Goal: Task Accomplishment & Management: Manage account settings

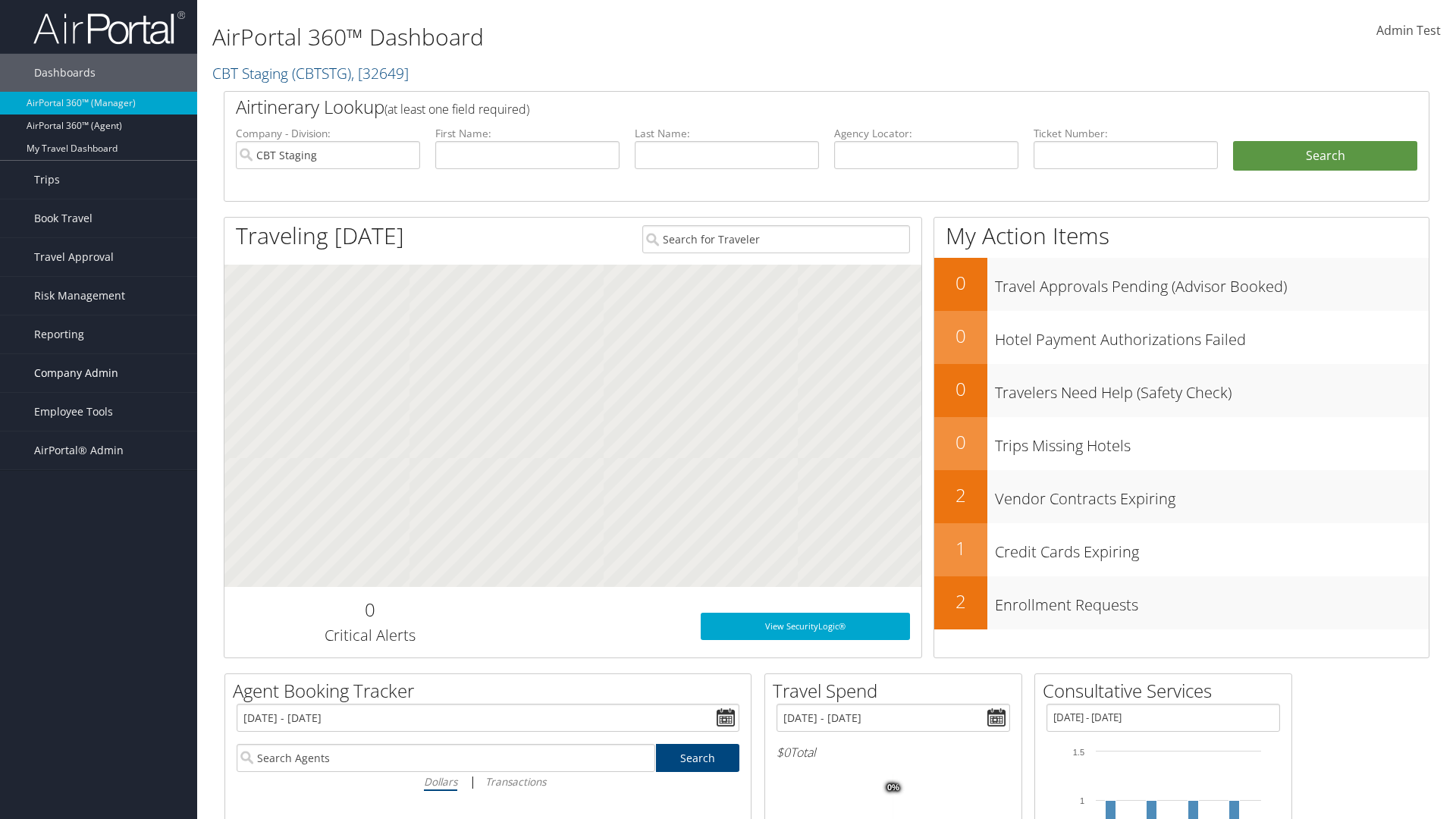
click at [98, 374] on span "Company Admin" at bounding box center [76, 373] width 85 height 38
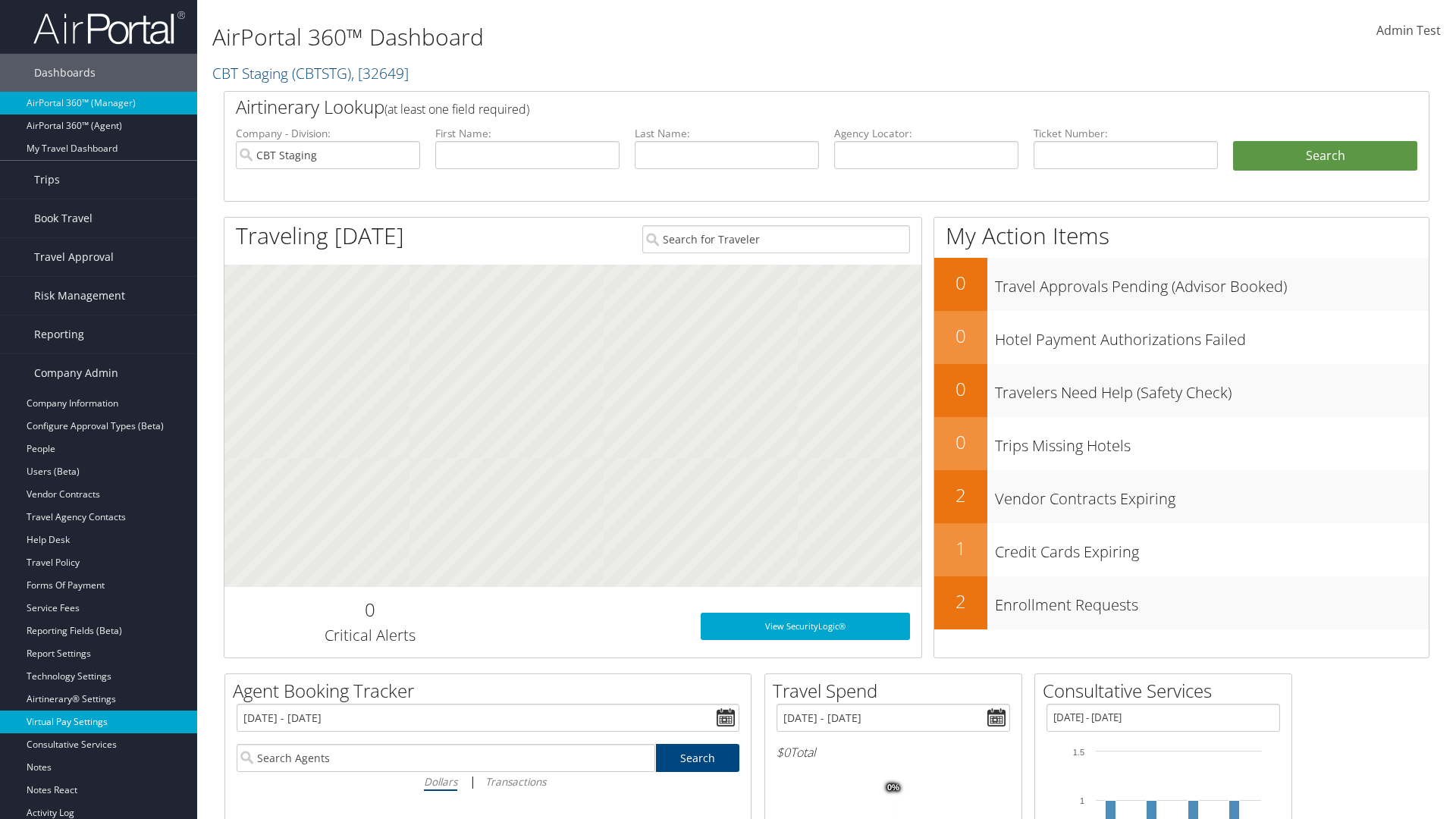
click at [98, 722] on link "Virtual Pay Settings" at bounding box center [98, 722] width 197 height 22
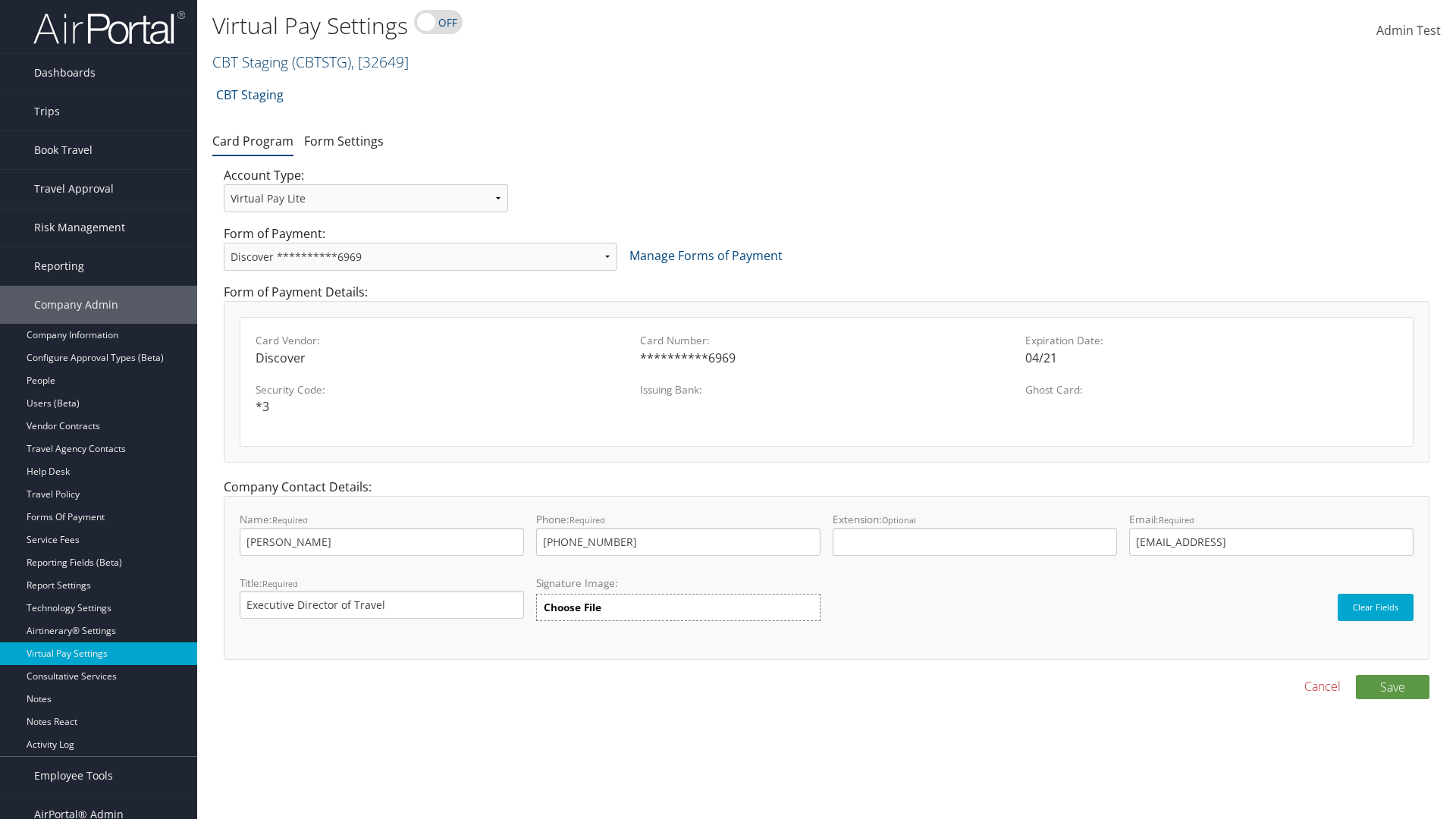
click at [250, 61] on link "CBT Staging ( CBTSTG ) , [ 32649 ]" at bounding box center [310, 61] width 196 height 20
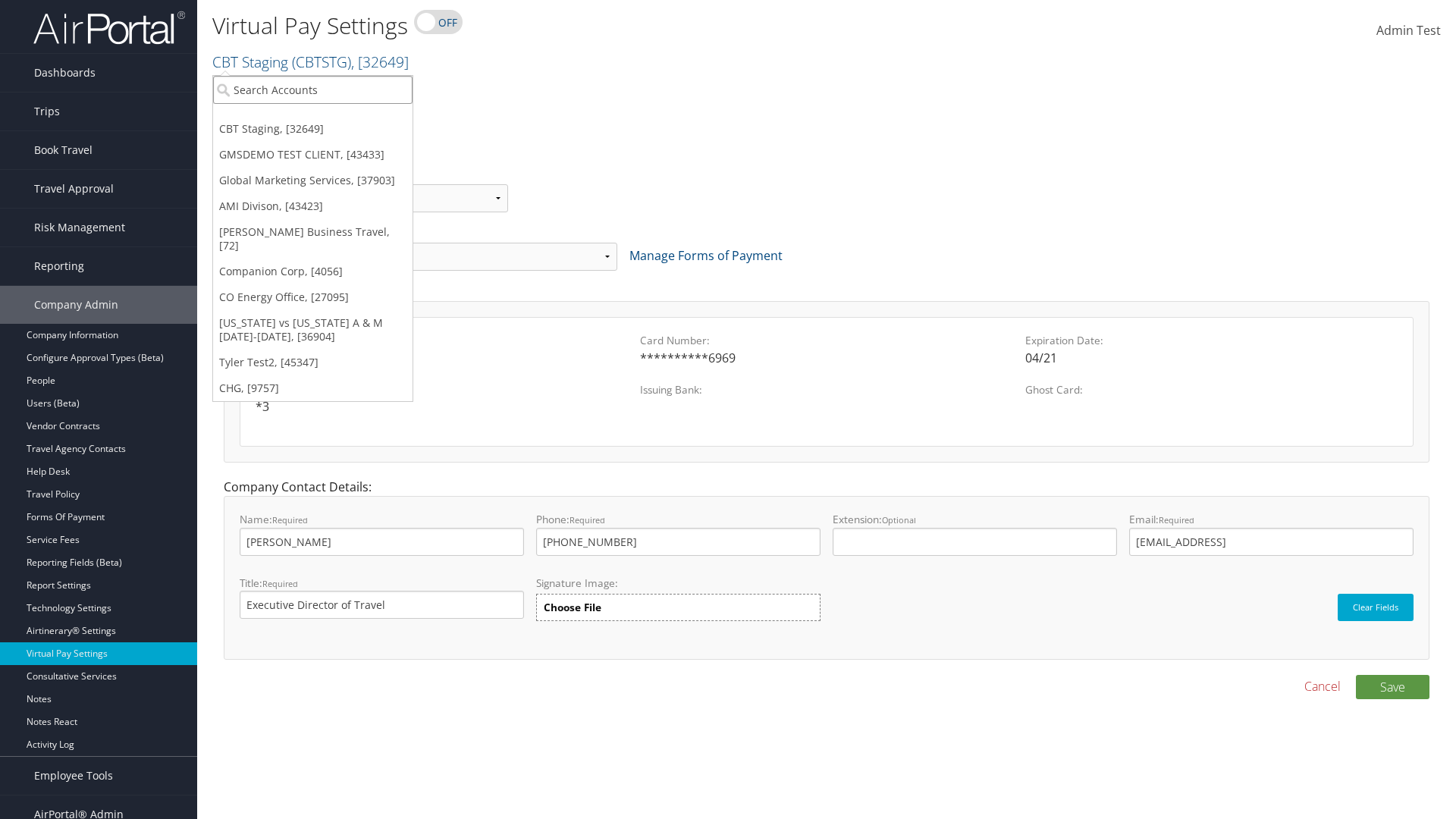
click at [312, 89] on input "search" at bounding box center [312, 90] width 200 height 28
type input "CBTSTG"
click at [312, 118] on div "CBT Staging (CBTSTG), [32649]" at bounding box center [312, 117] width 216 height 14
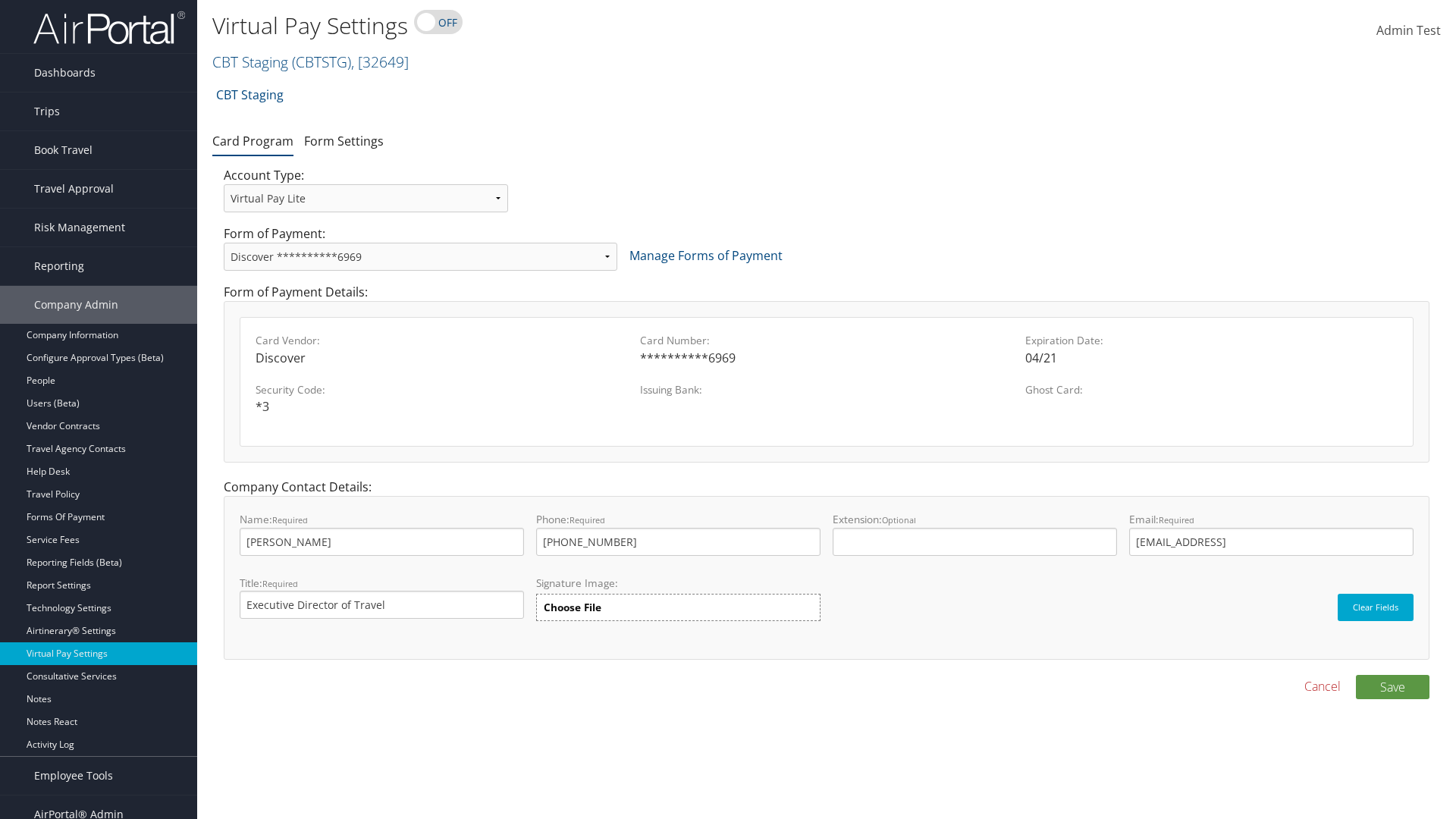
select select "new"
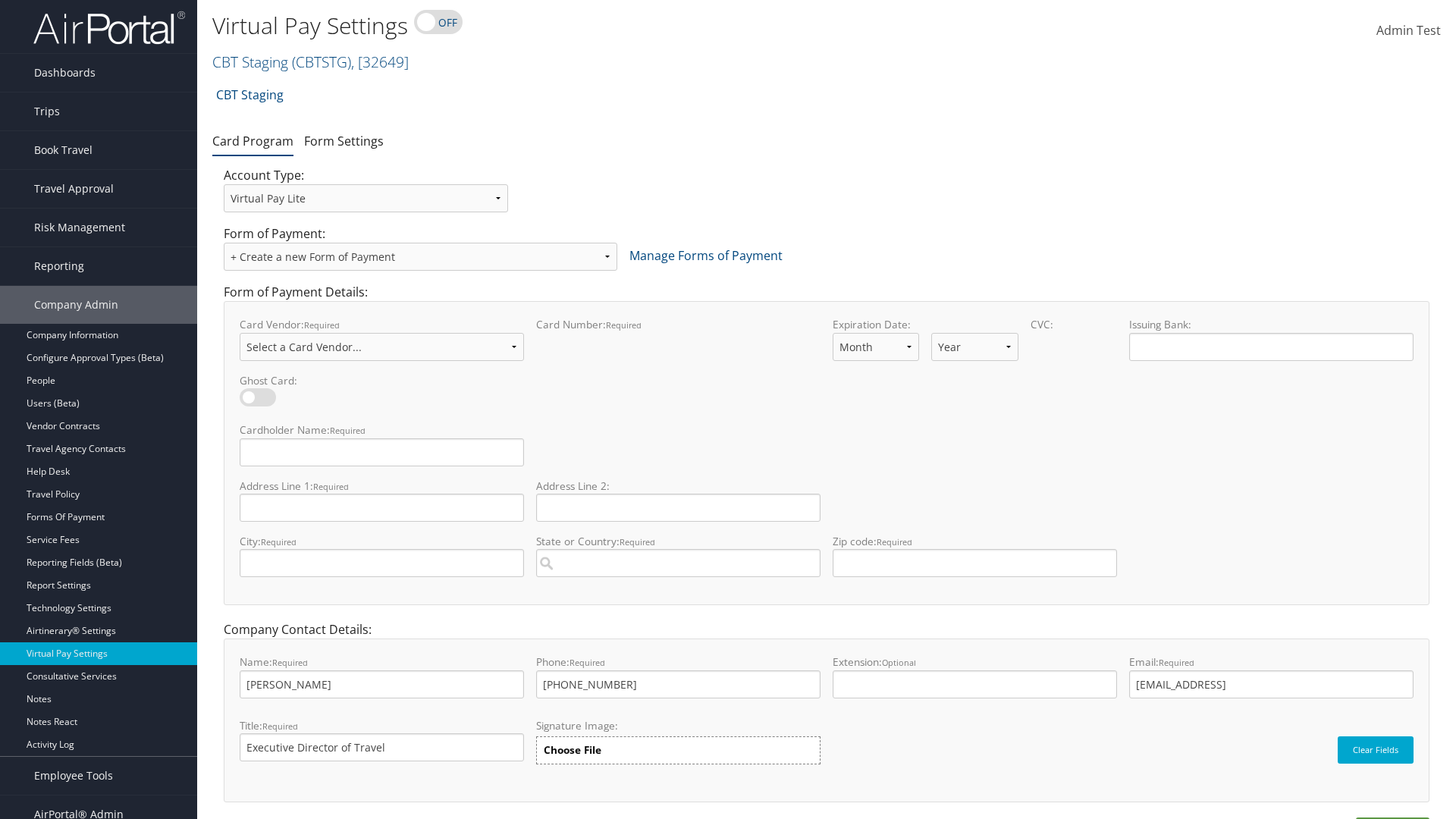
select select "VI"
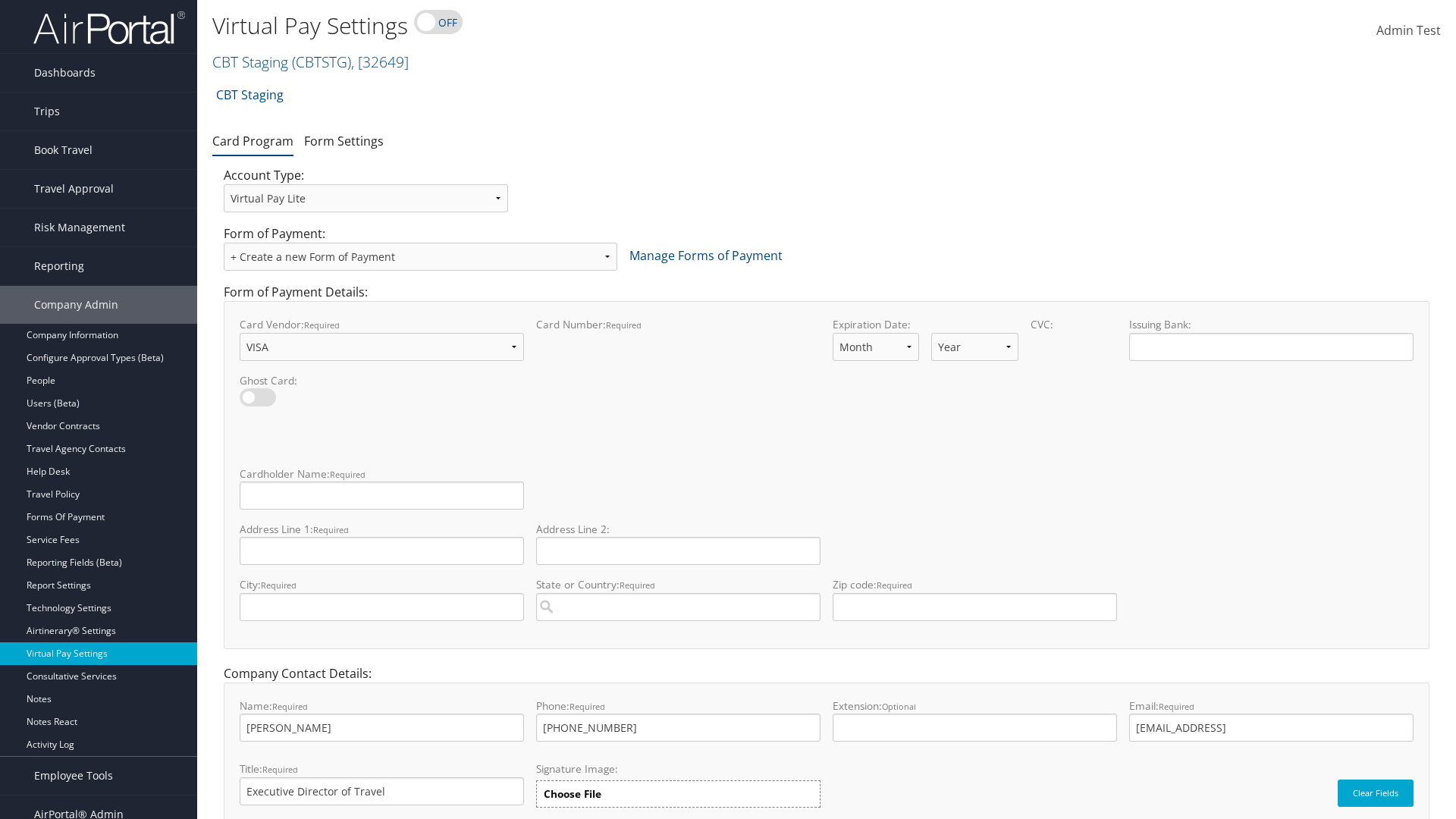
select select "11"
select select "35"
click at [382, 495] on input "Cardholder Name: required This field is required" at bounding box center [382, 495] width 284 height 28
type input "Auto Test"
click at [382, 551] on input "Address Line 1: required This field is required" at bounding box center [382, 551] width 284 height 28
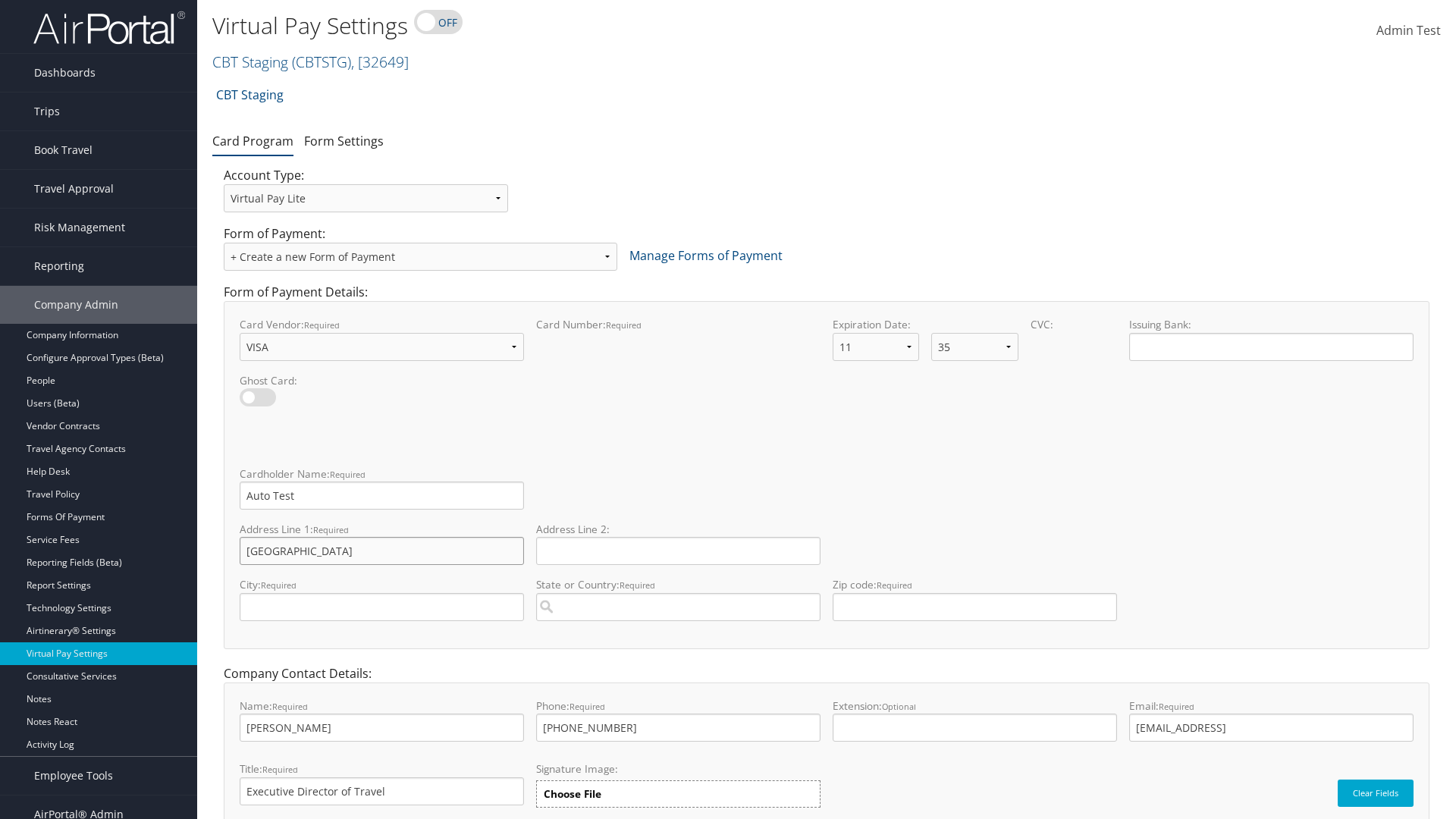
type input "Salt lake City"
click at [382, 607] on input "City: required This field is required" at bounding box center [382, 607] width 284 height 28
type input "SALt LAKE CITY"
click at [678, 607] on input "State or Country: required This field requires a suggested region." at bounding box center [678, 607] width 284 height 28
click at [678, 636] on div "United States of America (US)" at bounding box center [678, 636] width 279 height 15
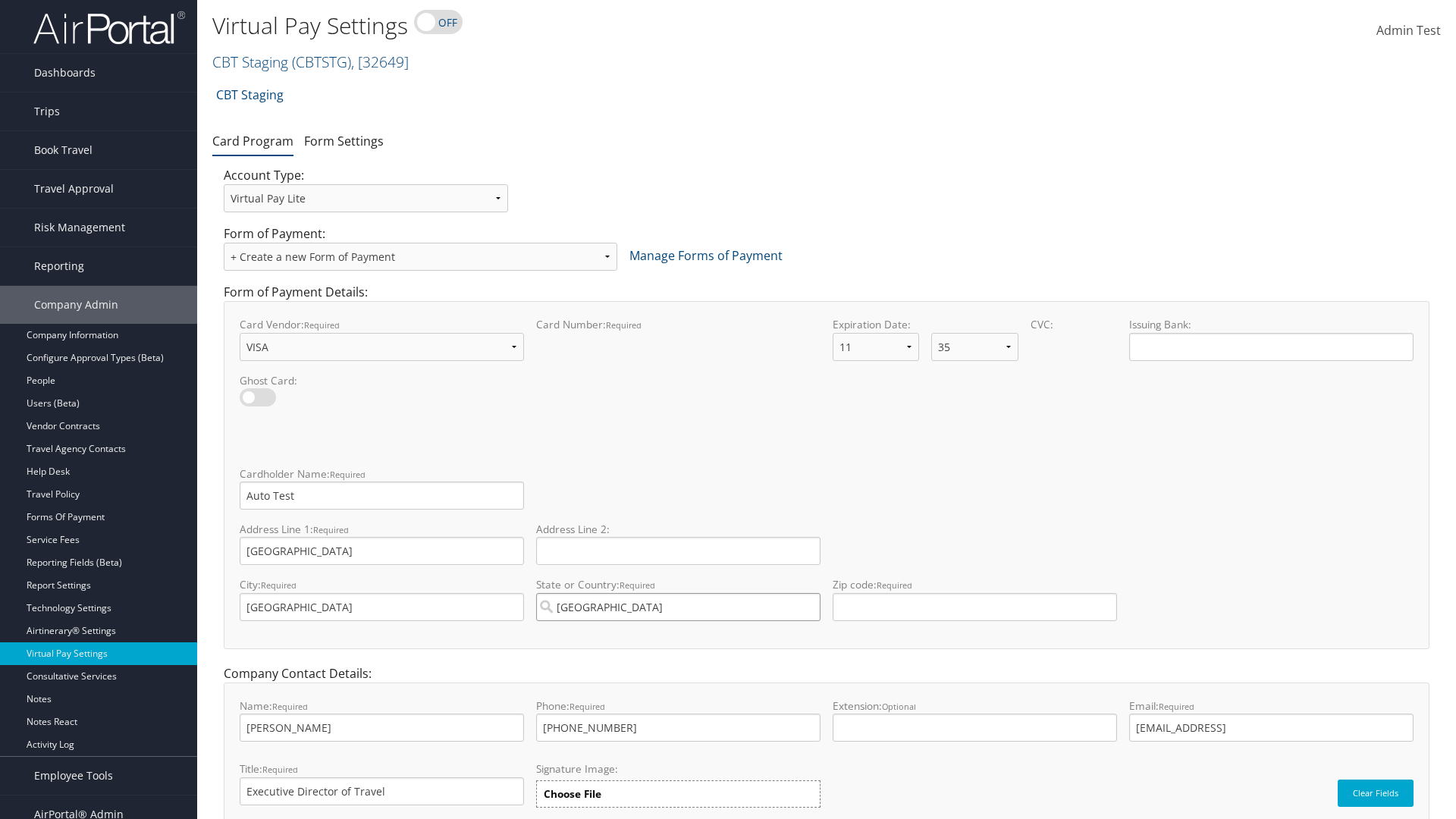
type input "United States of America"
click at [975, 607] on input "Zip code: required This field requires numbers" at bounding box center [975, 607] width 284 height 28
type input "84106"
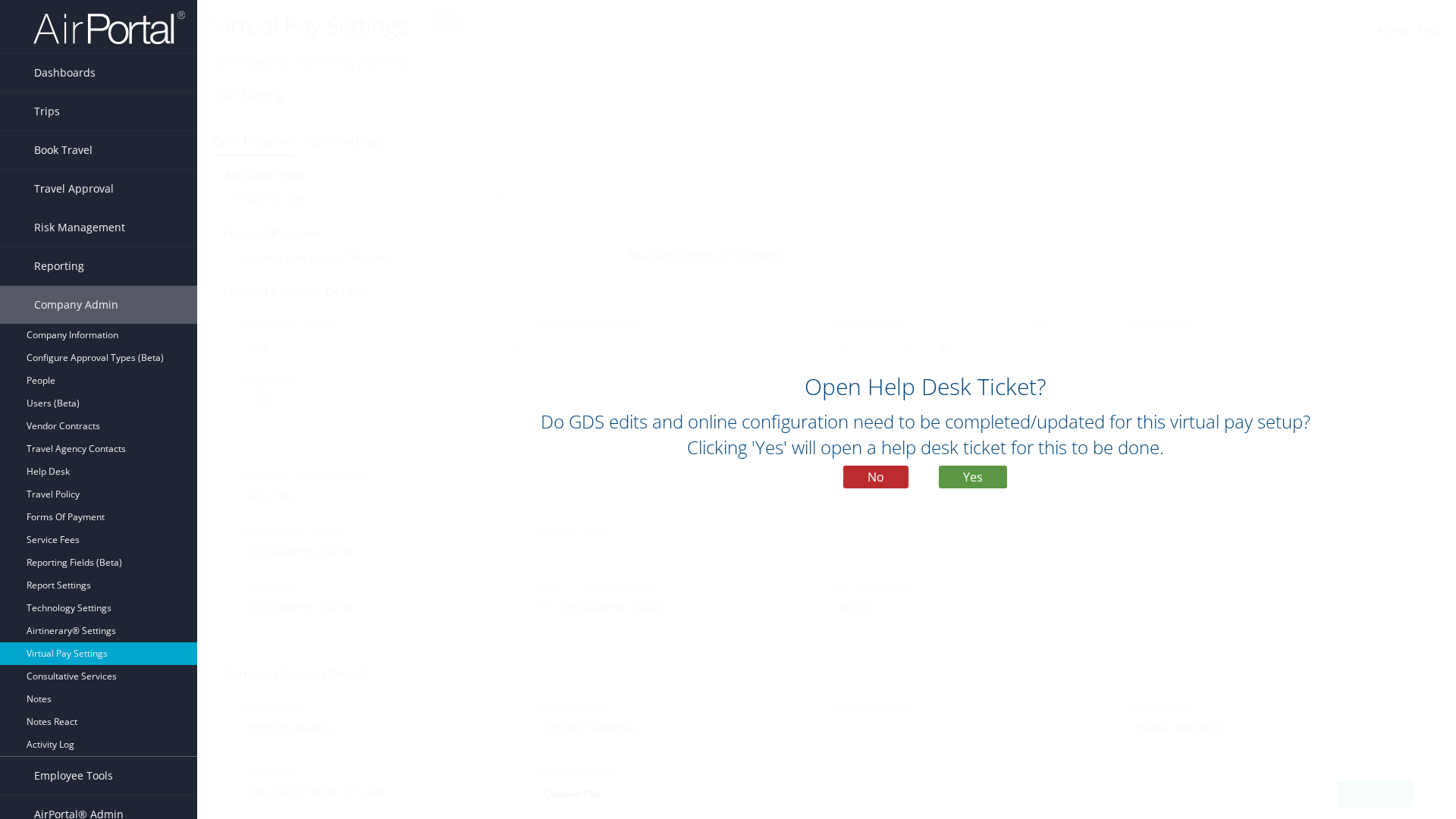
scroll to position [64, 0]
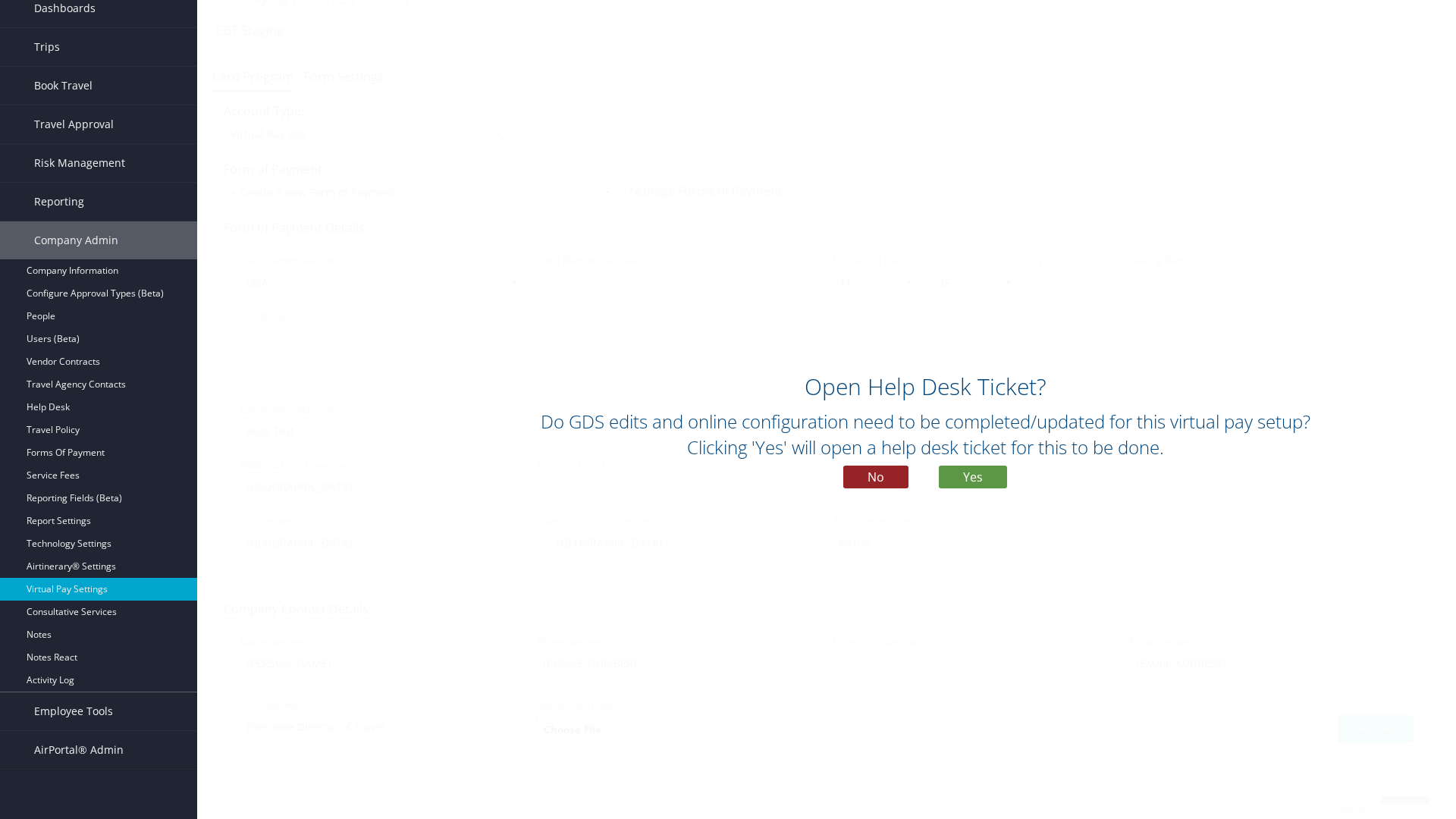
click at [876, 477] on button "No" at bounding box center [876, 477] width 65 height 22
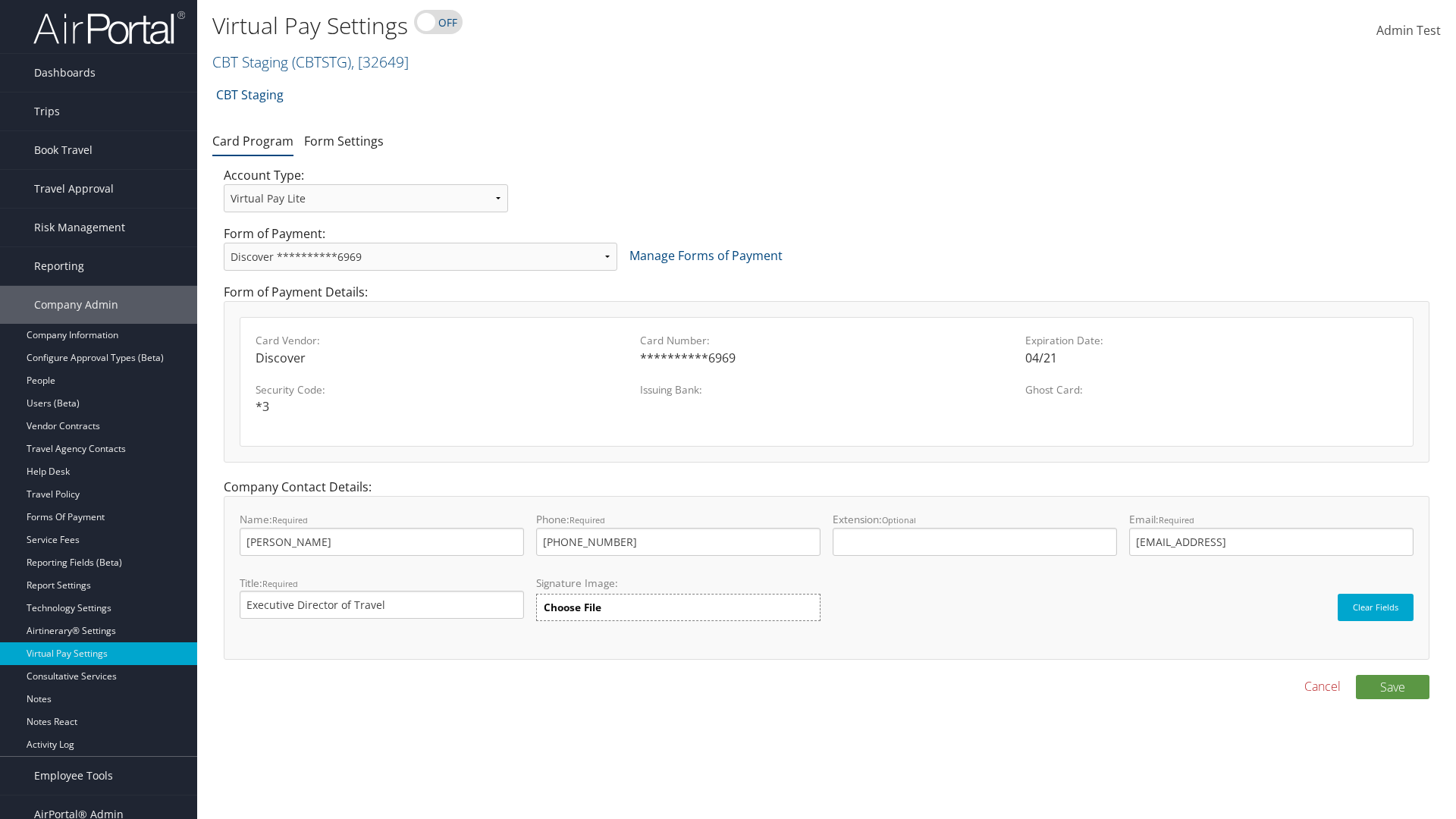
scroll to position [15, 0]
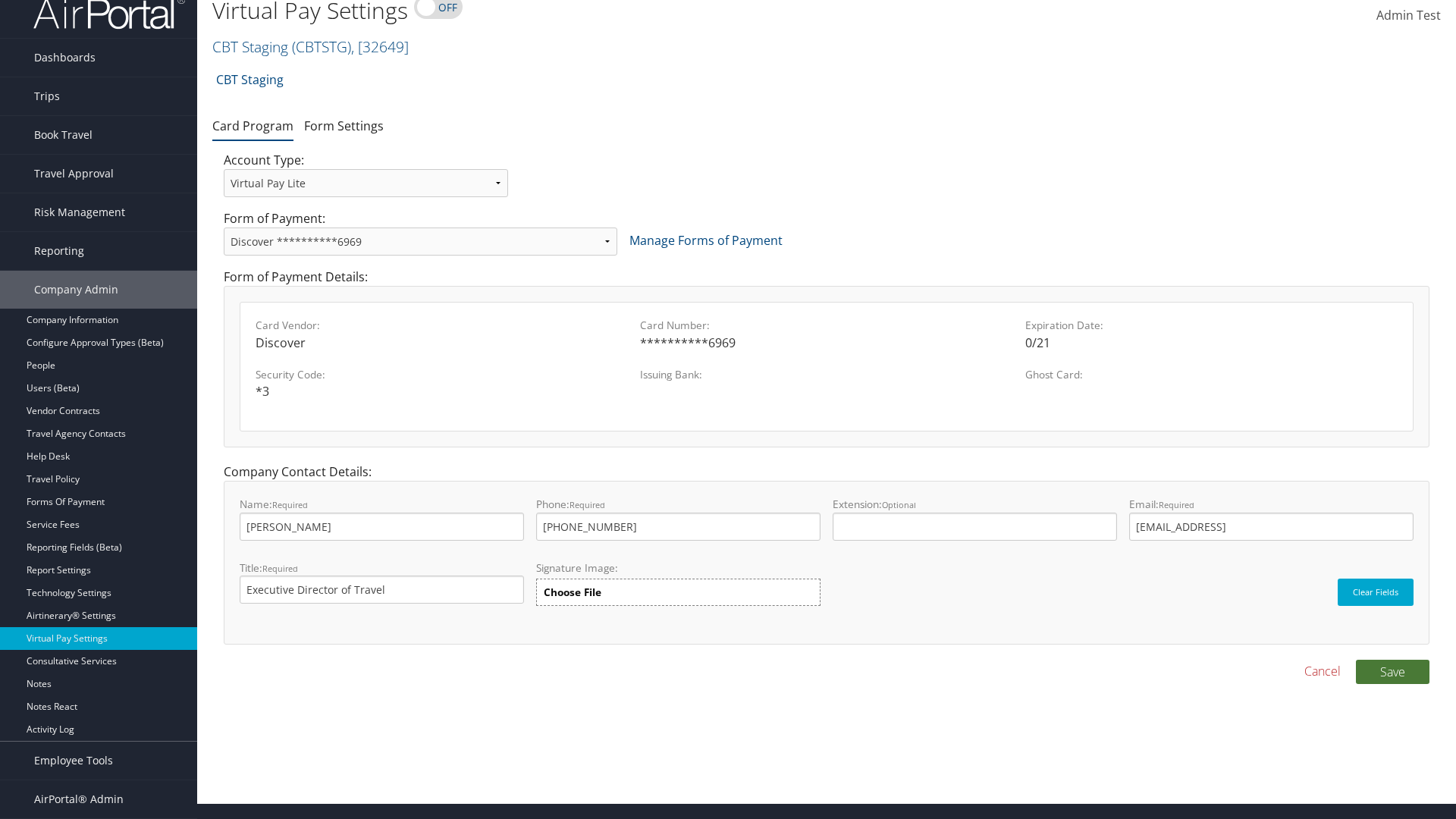
click at [1392, 671] on button "Save" at bounding box center [1392, 672] width 73 height 24
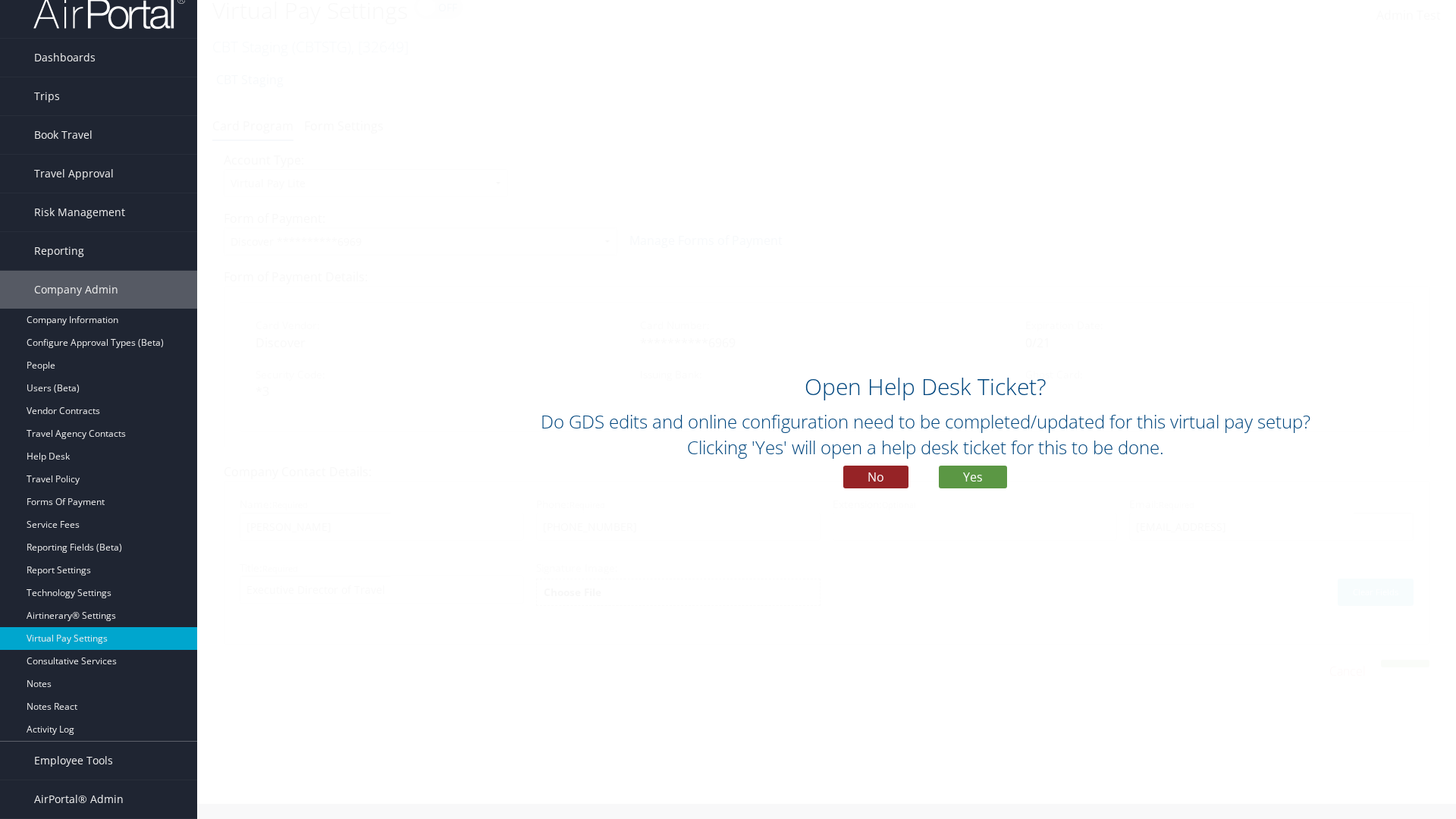
click at [876, 477] on button "No" at bounding box center [876, 477] width 65 height 22
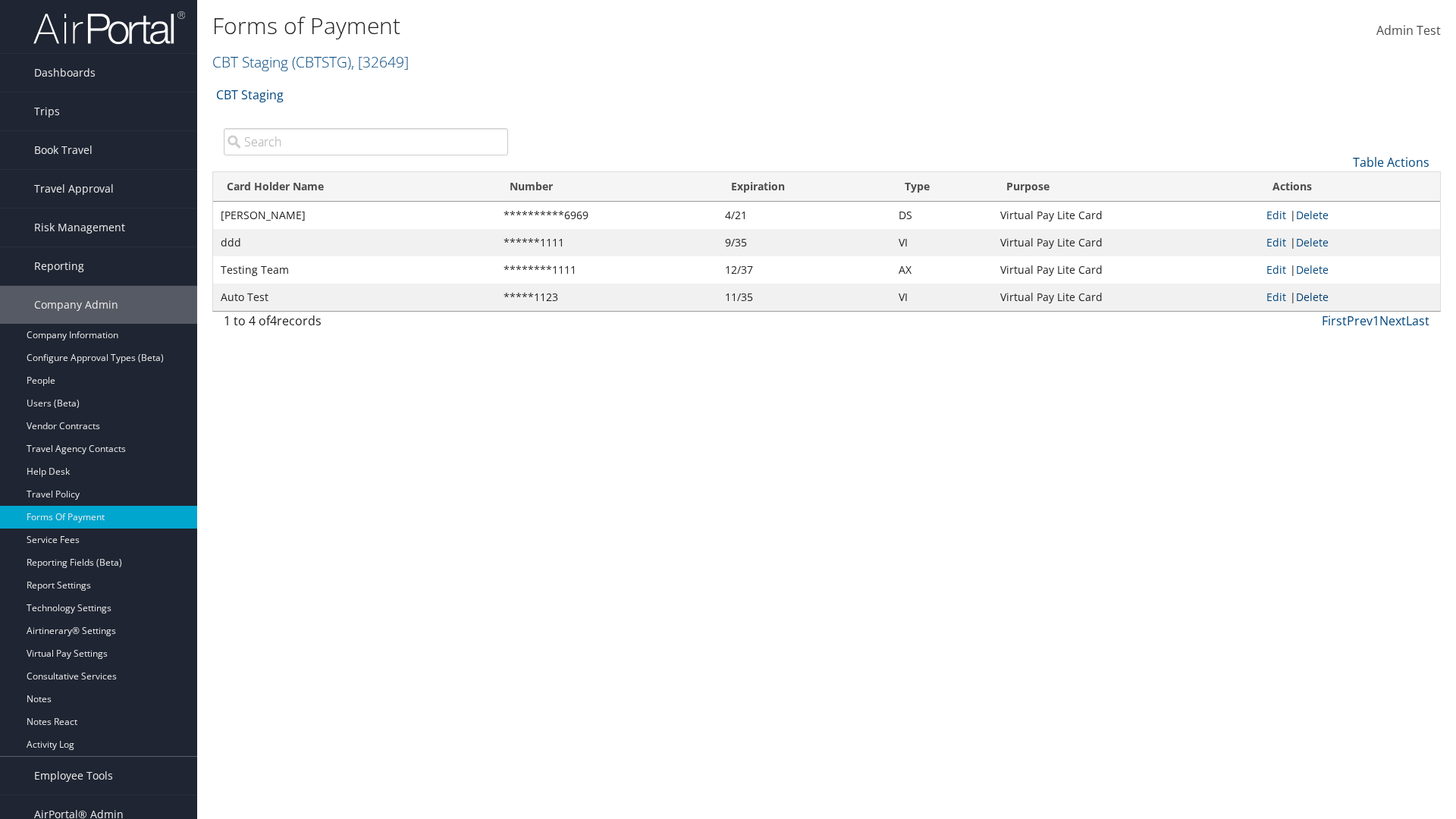
click at [1315, 297] on link "Delete" at bounding box center [1312, 297] width 33 height 15
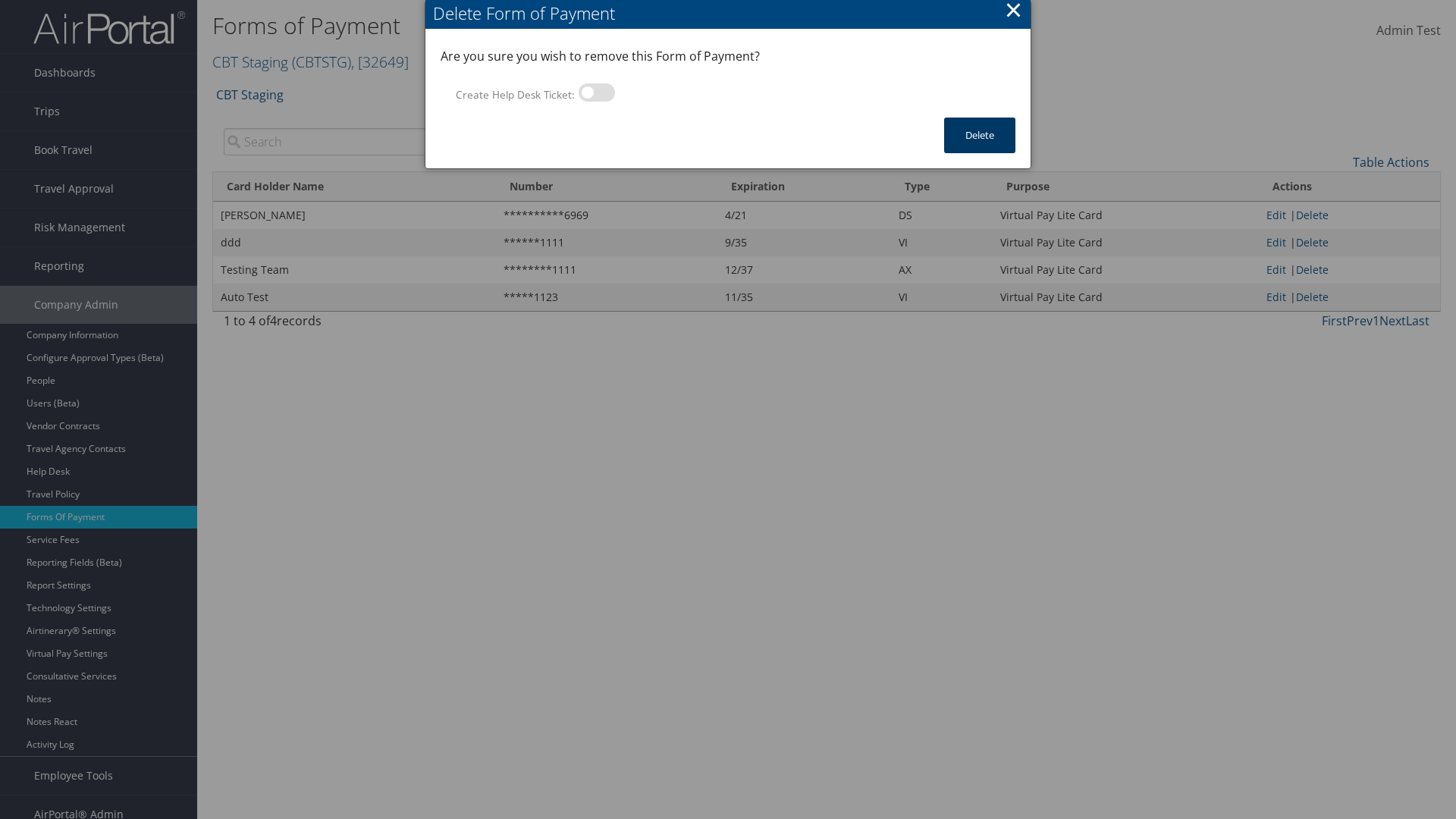
click at [979, 135] on button "Delete" at bounding box center [979, 136] width 72 height 35
